Goal: Communication & Community: Share content

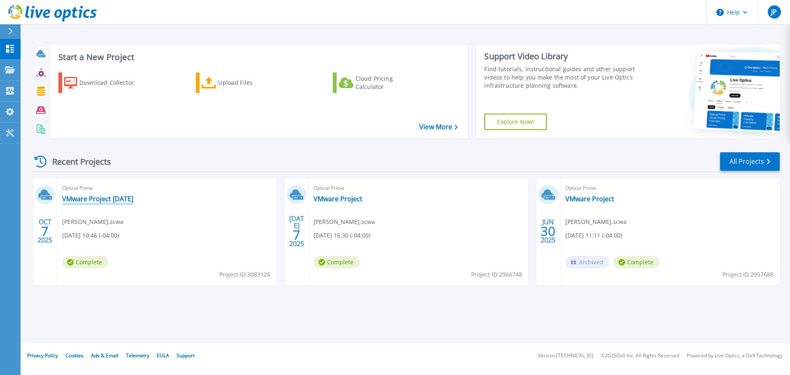
click at [93, 197] on link "VMware Project [DATE]" at bounding box center [97, 199] width 71 height 8
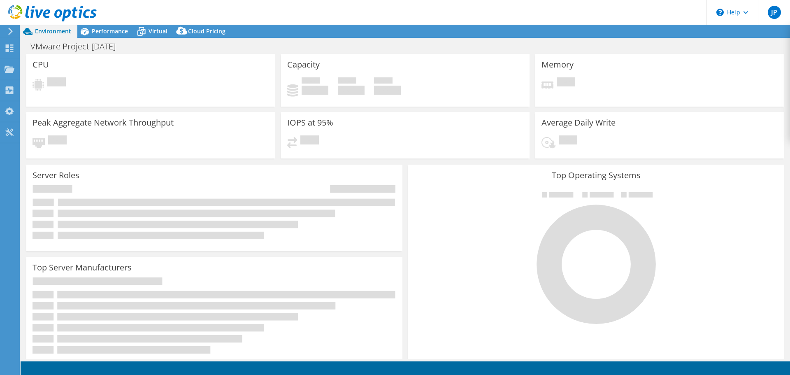
select select "USD"
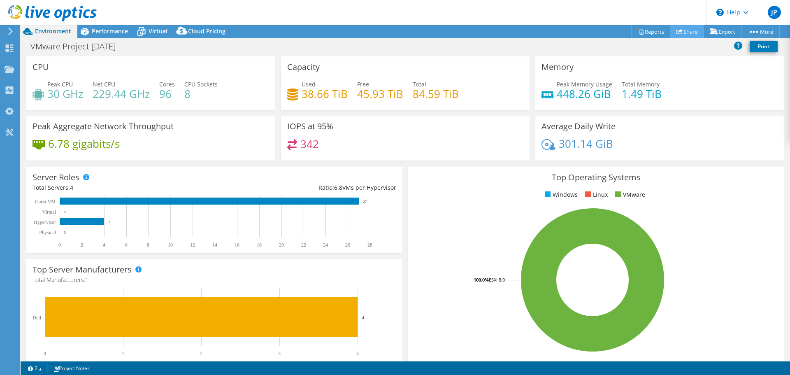
click at [679, 35] on link "Share" at bounding box center [687, 31] width 34 height 13
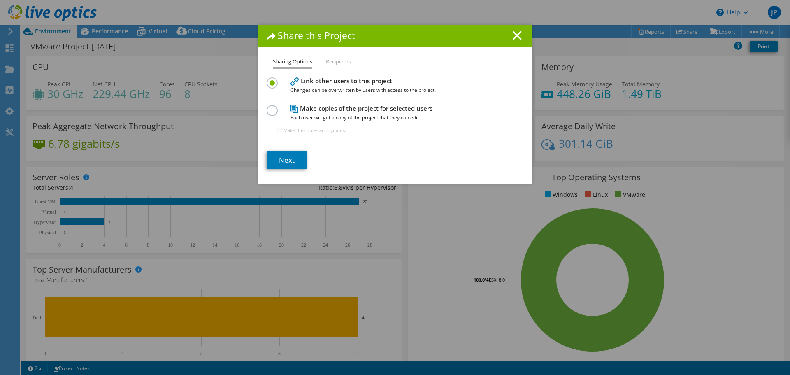
click at [340, 63] on li "Recipients" at bounding box center [338, 62] width 25 height 10
click at [283, 63] on li "Sharing Options" at bounding box center [292, 63] width 39 height 12
click at [290, 161] on link "Next" at bounding box center [287, 160] width 40 height 18
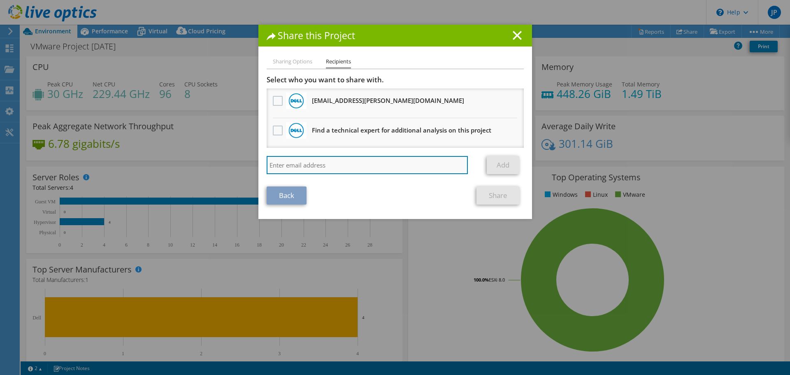
click at [311, 166] on input "search" at bounding box center [368, 165] width 202 height 18
paste input "gwilson@redesign-group.com jcranshaw@redesign-group.com"
drag, startPoint x: 351, startPoint y: 165, endPoint x: 424, endPoint y: 169, distance: 73.3
click at [457, 169] on div "gwilson@redesign-group.com jcranshaw@redesign-group.com" at bounding box center [374, 165] width 214 height 18
click at [368, 163] on input "[EMAIL_ADDRESS][DOMAIN_NAME]" at bounding box center [368, 165] width 202 height 18
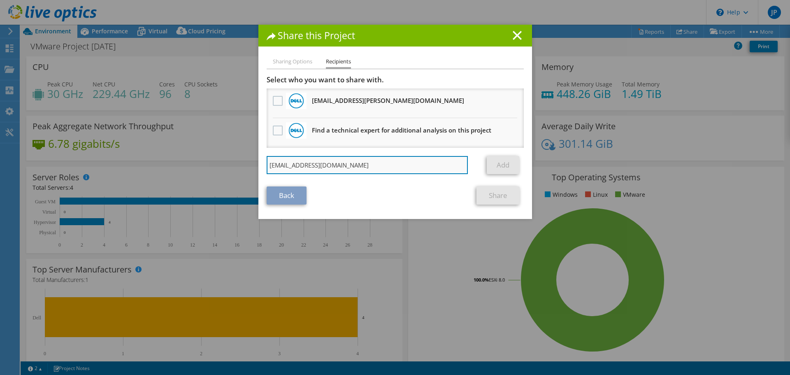
click at [369, 163] on input "[EMAIL_ADDRESS][DOMAIN_NAME]" at bounding box center [368, 165] width 202 height 18
click at [387, 164] on input "[EMAIL_ADDRESS][DOMAIN_NAME]" at bounding box center [368, 165] width 202 height 18
type input "[EMAIL_ADDRESS][DOMAIN_NAME]"
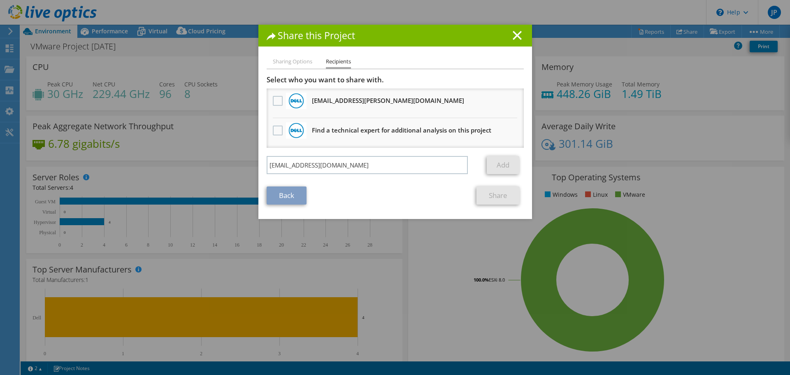
click at [294, 64] on li "Sharing Options" at bounding box center [292, 62] width 39 height 10
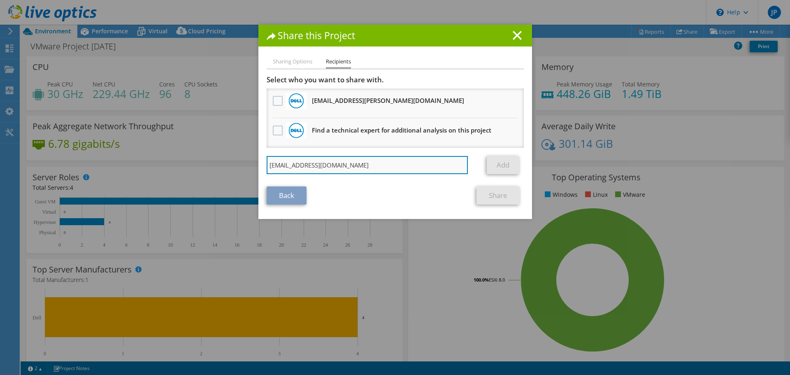
click at [369, 167] on input "[EMAIL_ADDRESS][DOMAIN_NAME]" at bounding box center [368, 165] width 202 height 18
drag, startPoint x: 296, startPoint y: 154, endPoint x: 294, endPoint y: 160, distance: 6.0
click at [296, 154] on div "Select who you want to share with. All project copies will be anonymous. Tung.L…" at bounding box center [395, 126] width 257 height 103
click at [289, 163] on input "[EMAIL_ADDRESS][DOMAIN_NAME]" at bounding box center [368, 165] width 202 height 18
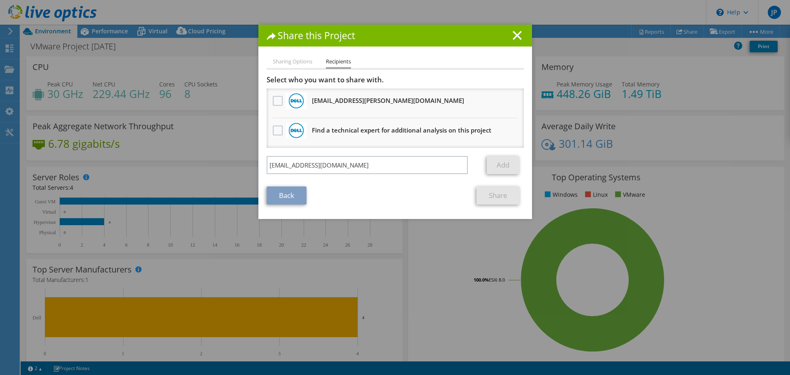
click at [297, 197] on link "Back" at bounding box center [287, 195] width 40 height 18
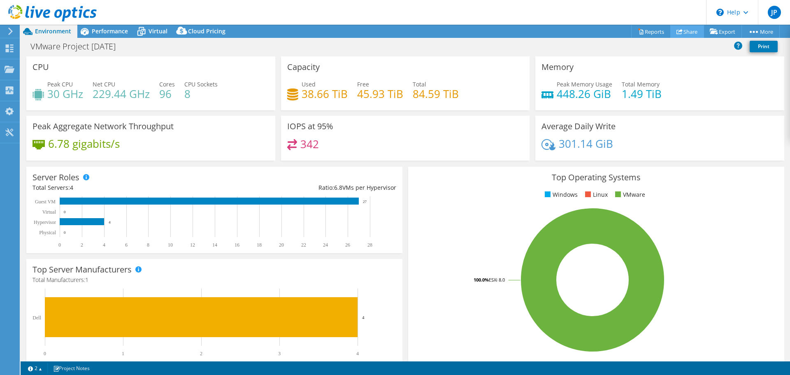
click at [685, 32] on link "Share" at bounding box center [687, 31] width 34 height 13
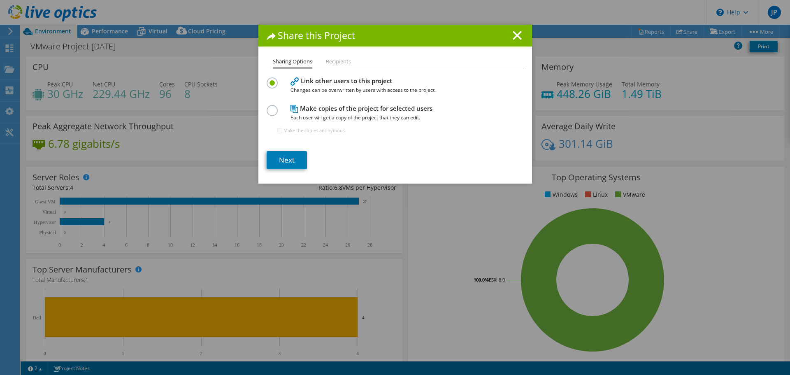
click at [339, 60] on li "Recipients" at bounding box center [338, 62] width 25 height 10
click at [326, 58] on li "Recipients" at bounding box center [338, 62] width 25 height 10
click at [330, 84] on h4 "Link other users to this project Changes can be overwritten by users with acces…" at bounding box center [393, 85] width 206 height 19
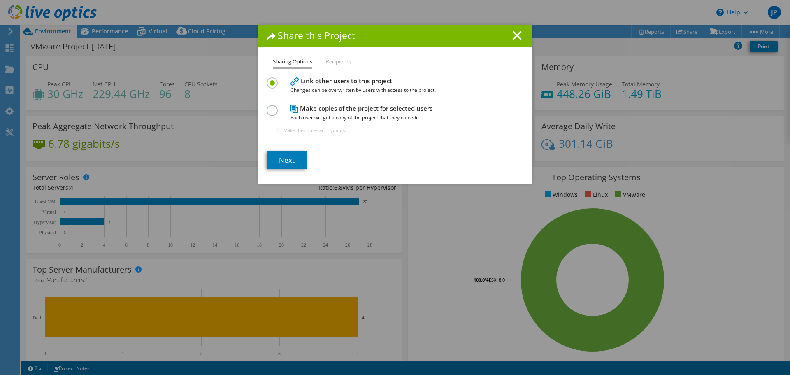
click at [331, 65] on li "Recipients" at bounding box center [338, 62] width 25 height 10
click at [512, 34] on icon at bounding box center [516, 35] width 9 height 9
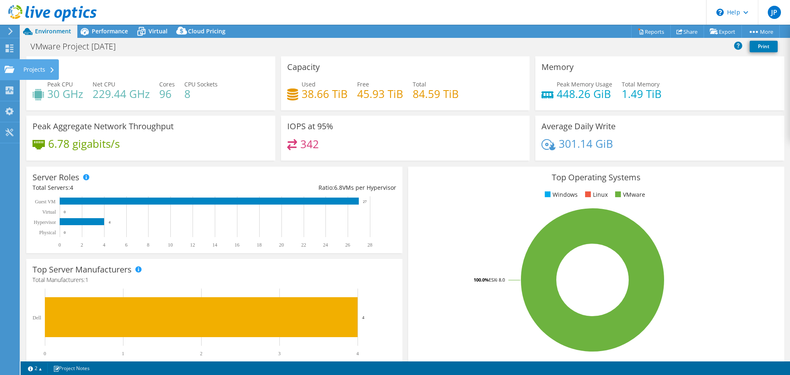
click at [10, 73] on div at bounding box center [10, 70] width 10 height 9
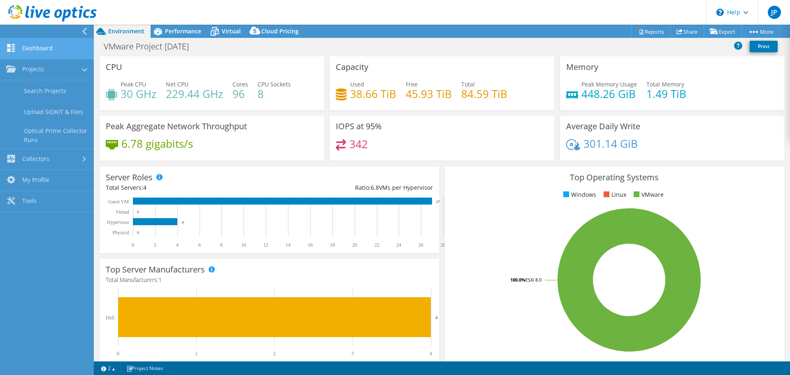
click at [50, 51] on link "Dashboard" at bounding box center [47, 48] width 94 height 21
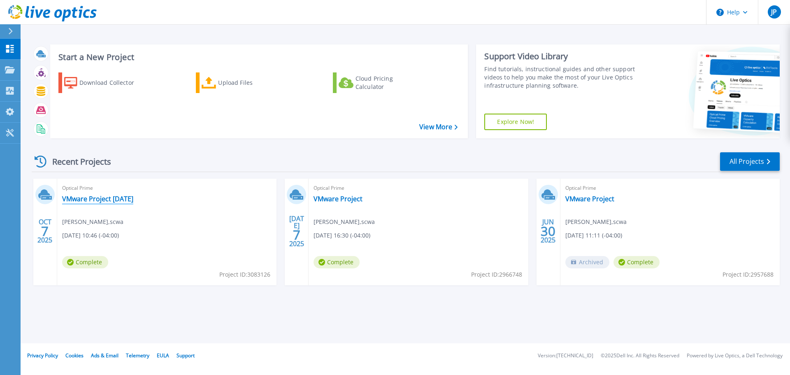
click at [113, 196] on link "VMware Project [DATE]" at bounding box center [97, 199] width 71 height 8
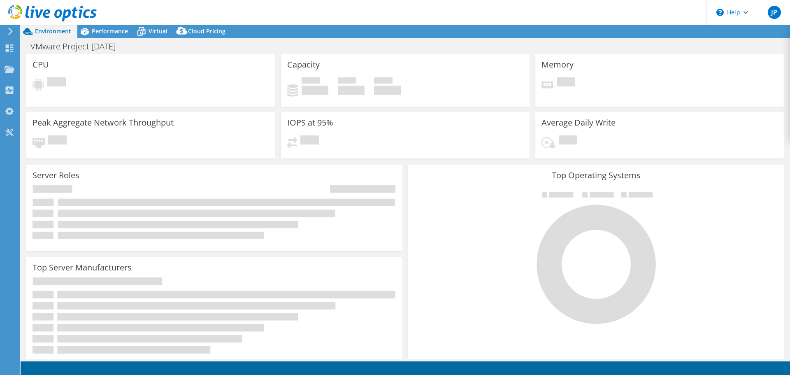
select select "USD"
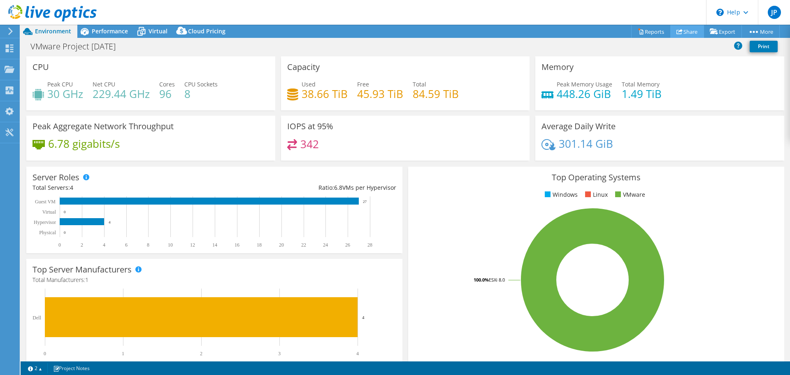
click at [678, 28] on link "Share" at bounding box center [687, 31] width 34 height 13
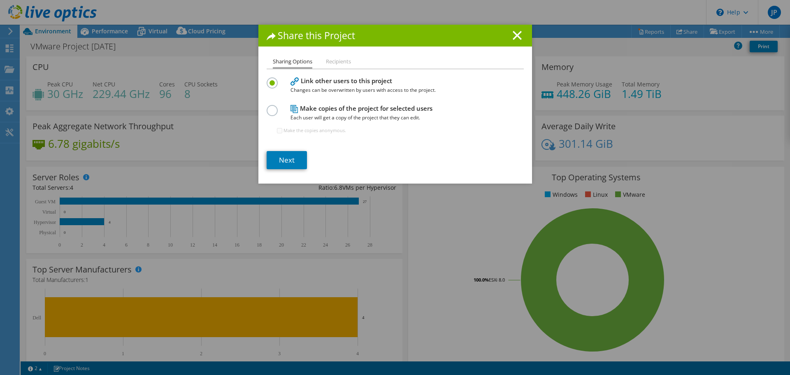
drag, startPoint x: 301, startPoint y: 61, endPoint x: 301, endPoint y: 67, distance: 6.2
click at [300, 61] on li "Sharing Options" at bounding box center [292, 63] width 39 height 12
click at [288, 160] on link "Next" at bounding box center [287, 160] width 40 height 18
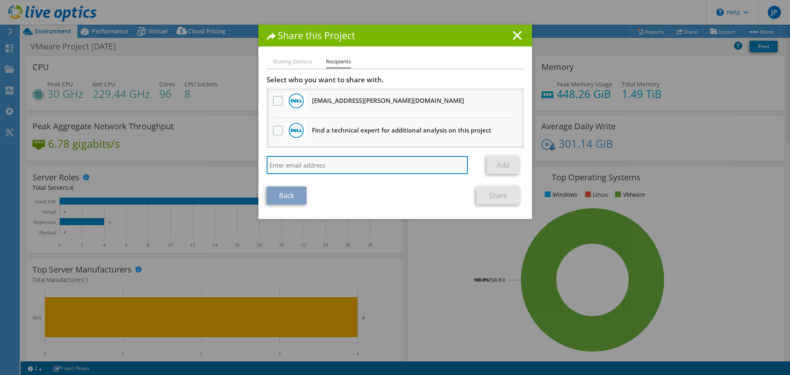
click at [321, 167] on input "search" at bounding box center [368, 165] width 202 height 18
type input "[EMAIL_ADDRESS][DOMAIN_NAME]"
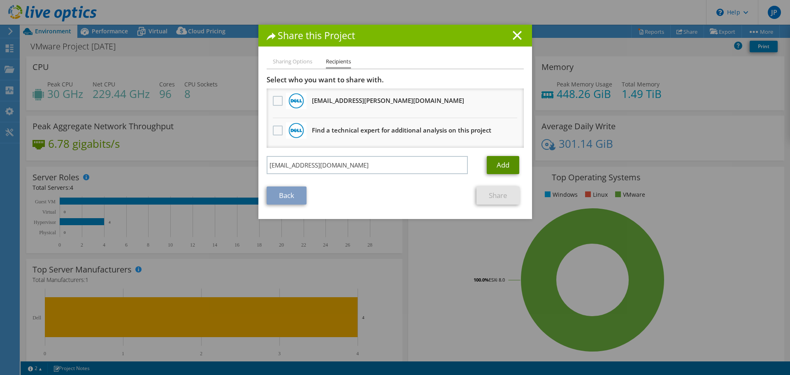
click at [500, 162] on link "Add" at bounding box center [503, 165] width 32 height 18
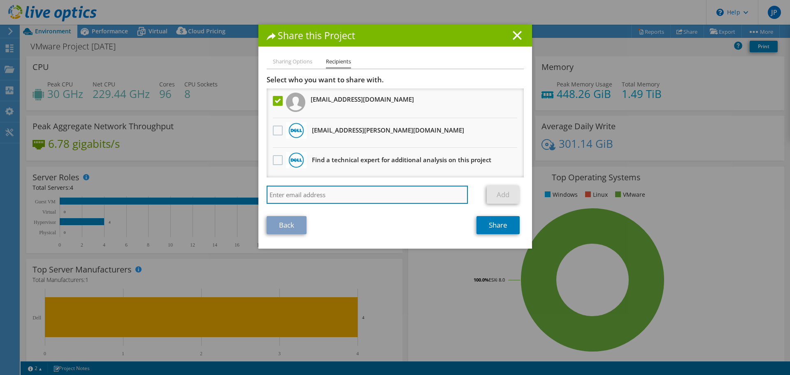
click at [290, 197] on input "search" at bounding box center [368, 194] width 202 height 18
paste input "[EMAIL_ADDRESS][DOMAIN_NAME]"
click at [270, 194] on input "[EMAIL_ADDRESS][DOMAIN_NAME]" at bounding box center [368, 194] width 202 height 18
type input "[EMAIL_ADDRESS][DOMAIN_NAME]"
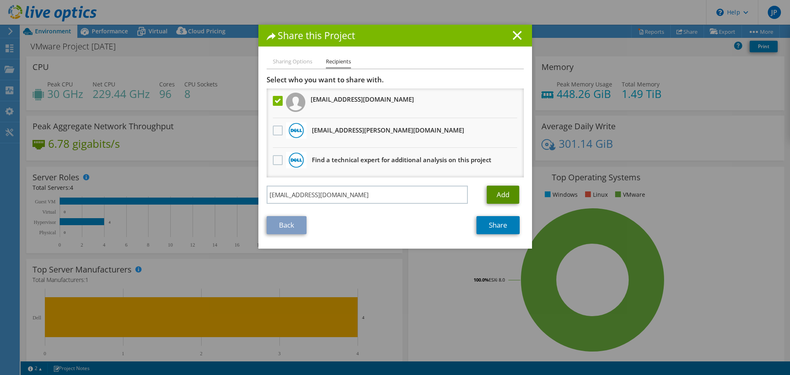
click at [496, 194] on link "Add" at bounding box center [503, 194] width 32 height 18
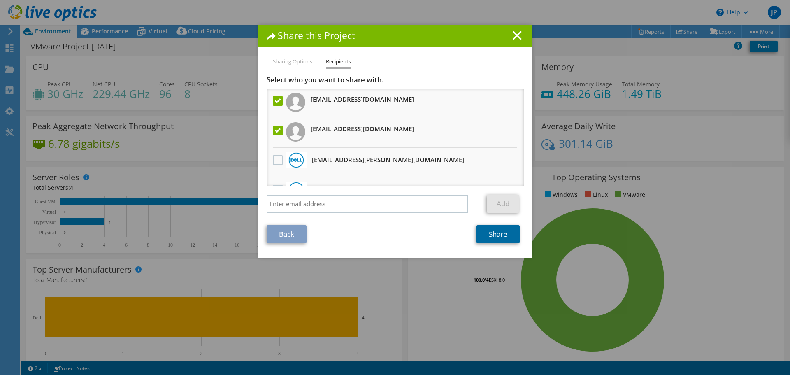
click at [488, 237] on link "Share" at bounding box center [497, 234] width 43 height 18
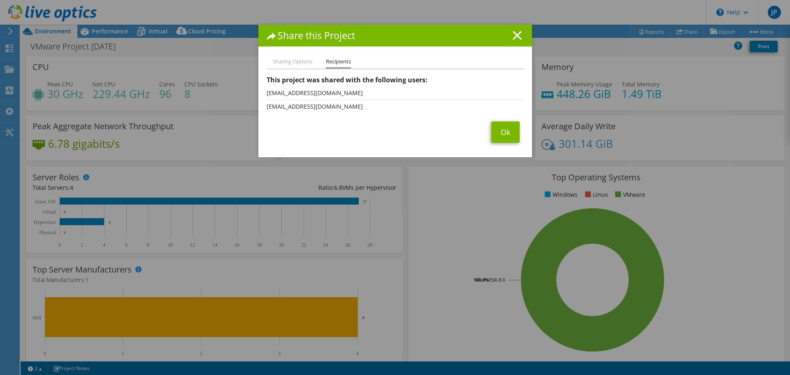
click at [517, 35] on icon at bounding box center [516, 35] width 9 height 9
